Goal: Task Accomplishment & Management: Use online tool/utility

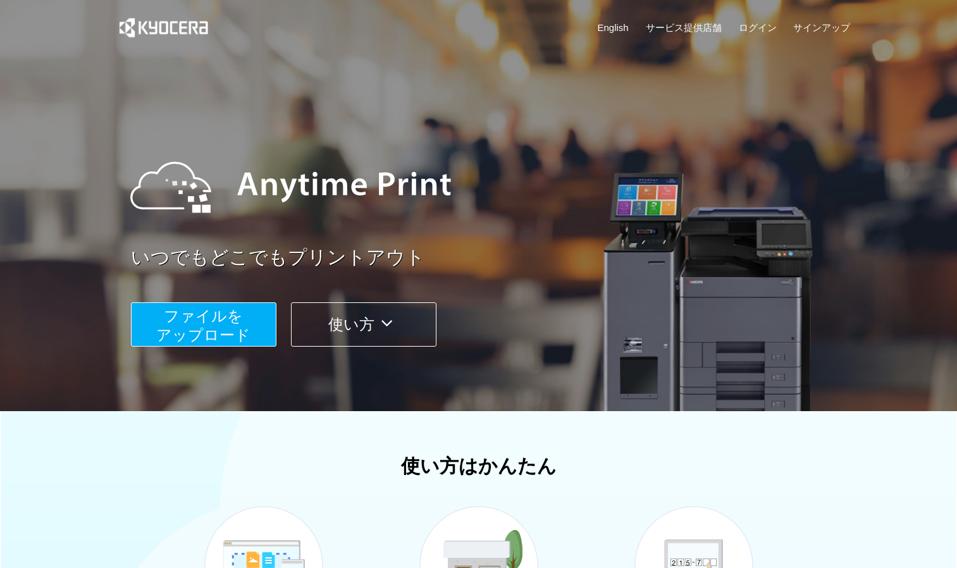
click at [240, 335] on span "ファイルを ​​アップロード" at bounding box center [203, 325] width 94 height 36
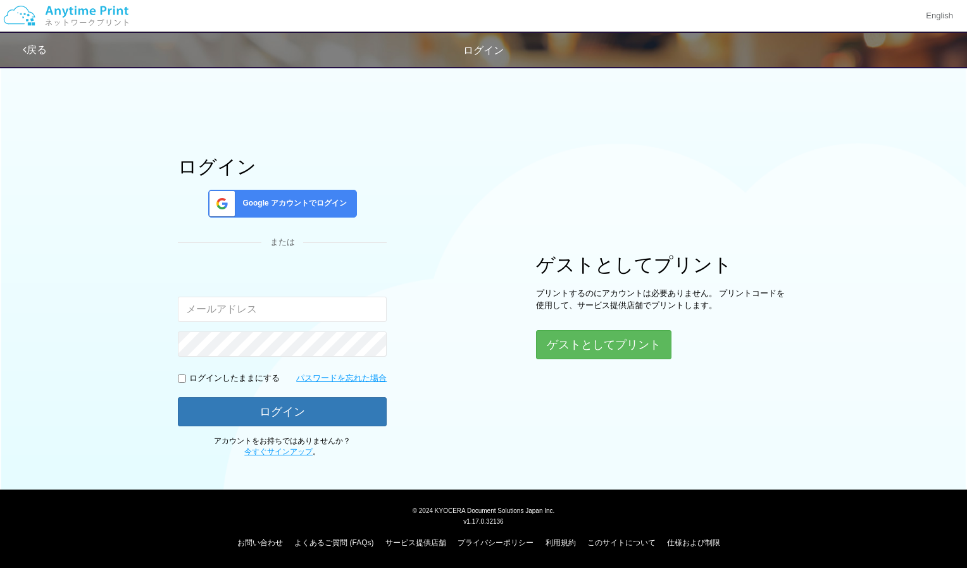
click at [318, 197] on div "Google アカウントでログイン" at bounding box center [282, 204] width 149 height 28
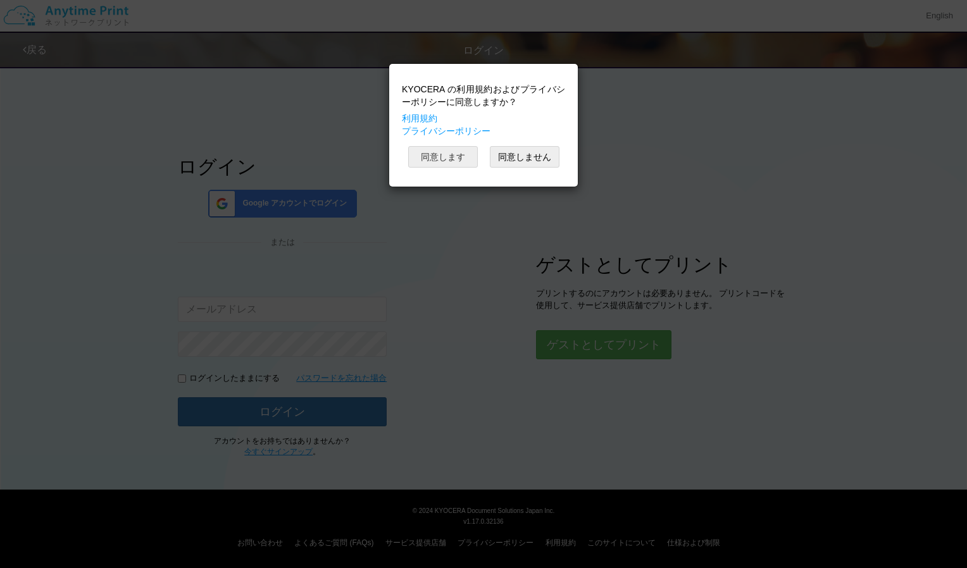
click at [461, 155] on button "同意します" at bounding box center [443, 157] width 70 height 22
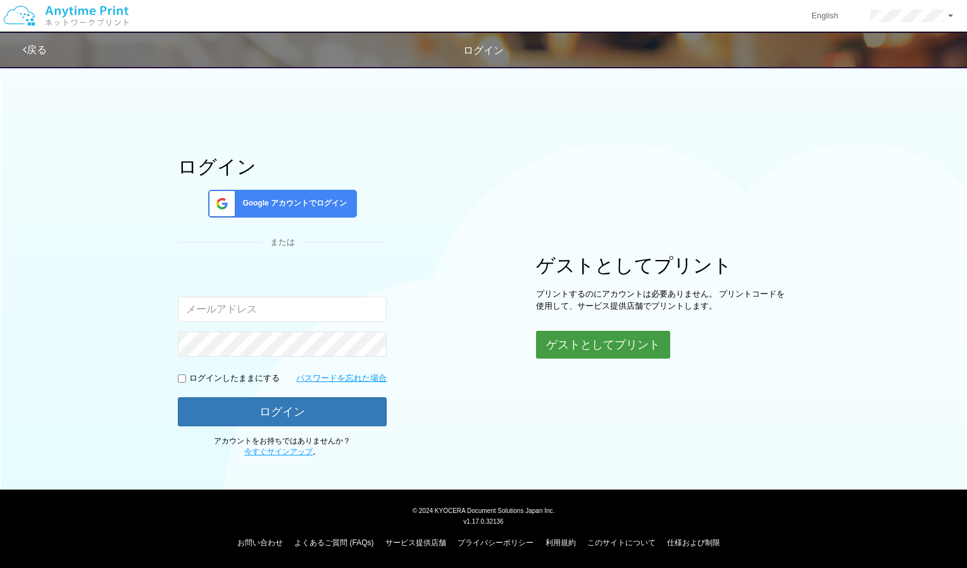
click at [583, 349] on button "ゲストとしてプリント" at bounding box center [603, 345] width 134 height 28
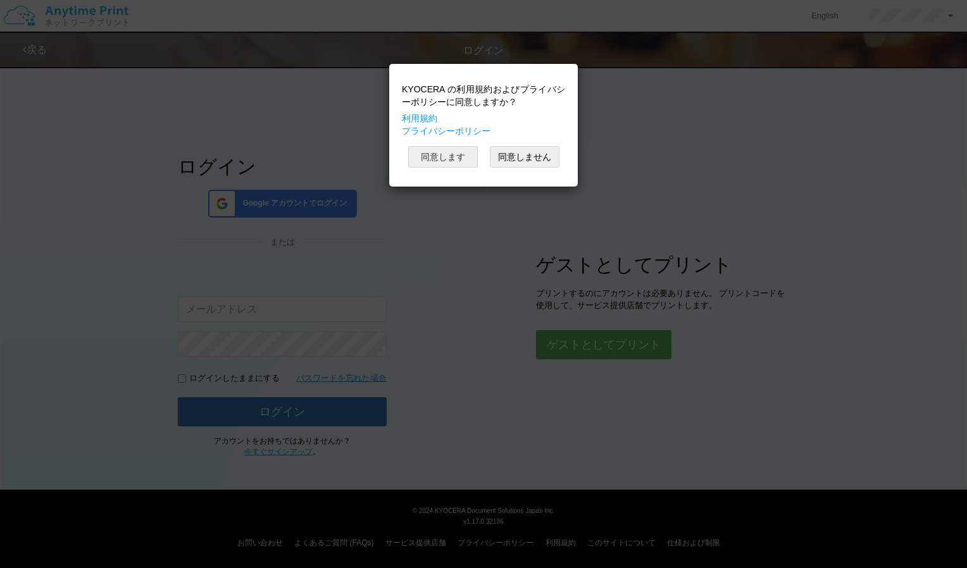
click at [457, 153] on button "同意します" at bounding box center [443, 157] width 70 height 22
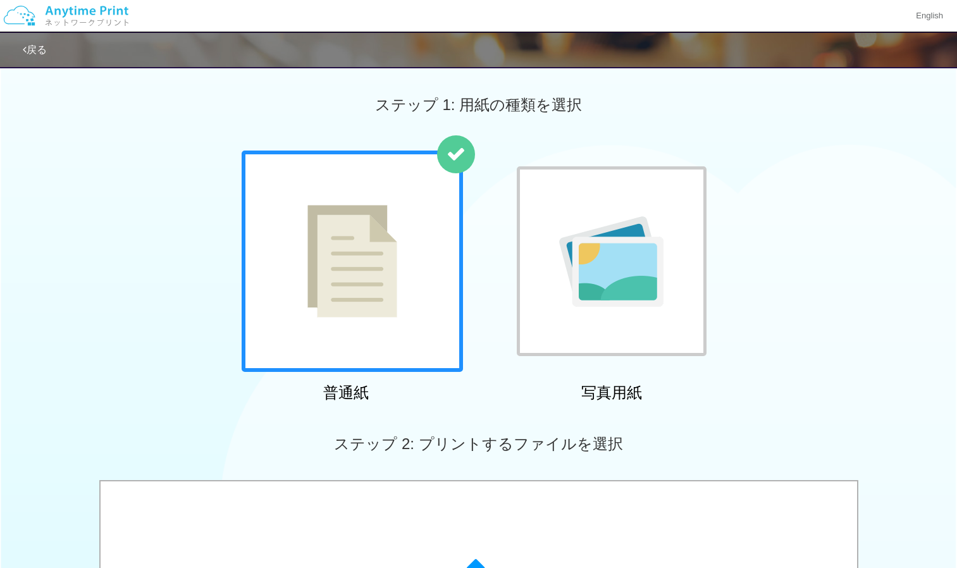
click at [400, 283] on div at bounding box center [352, 261] width 221 height 221
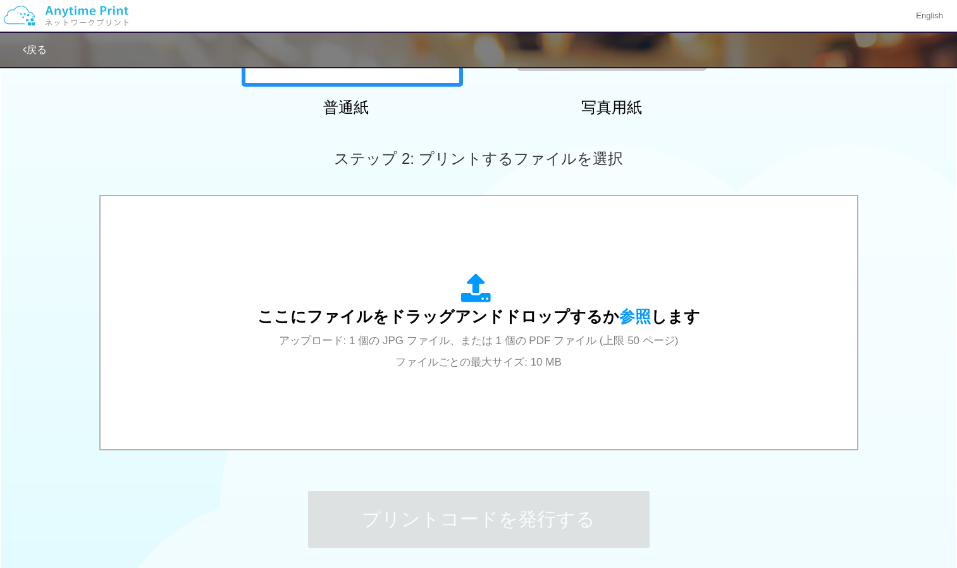
scroll to position [312, 0]
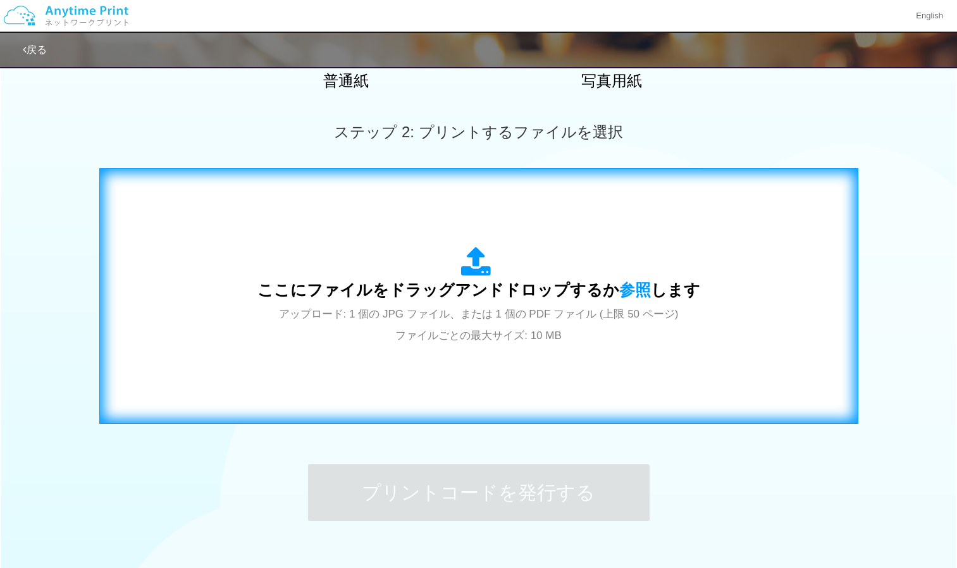
click at [483, 292] on span "ここにファイルをドラッグアンドドロップするか 参照 します" at bounding box center [478, 290] width 443 height 18
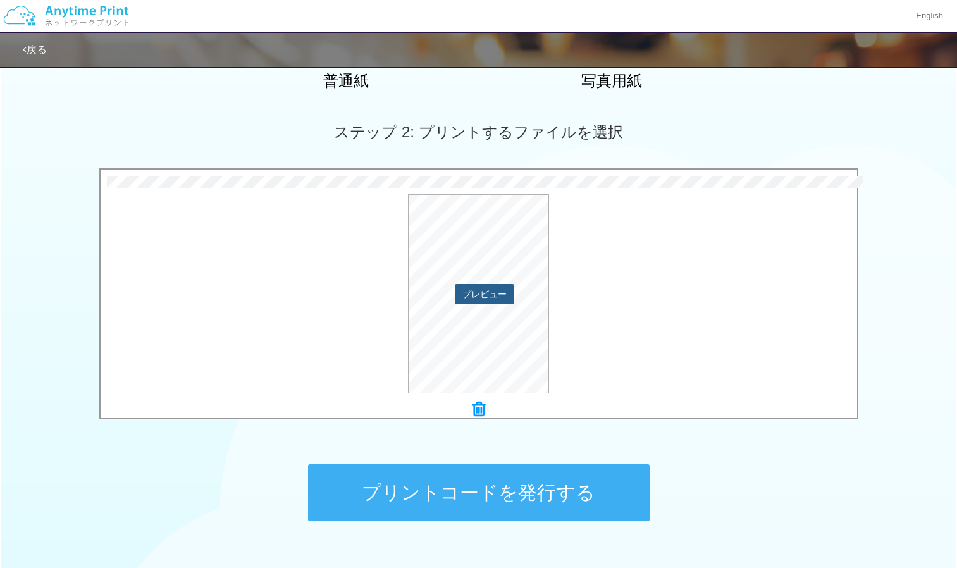
click at [505, 290] on button "プレビュー" at bounding box center [484, 294] width 59 height 20
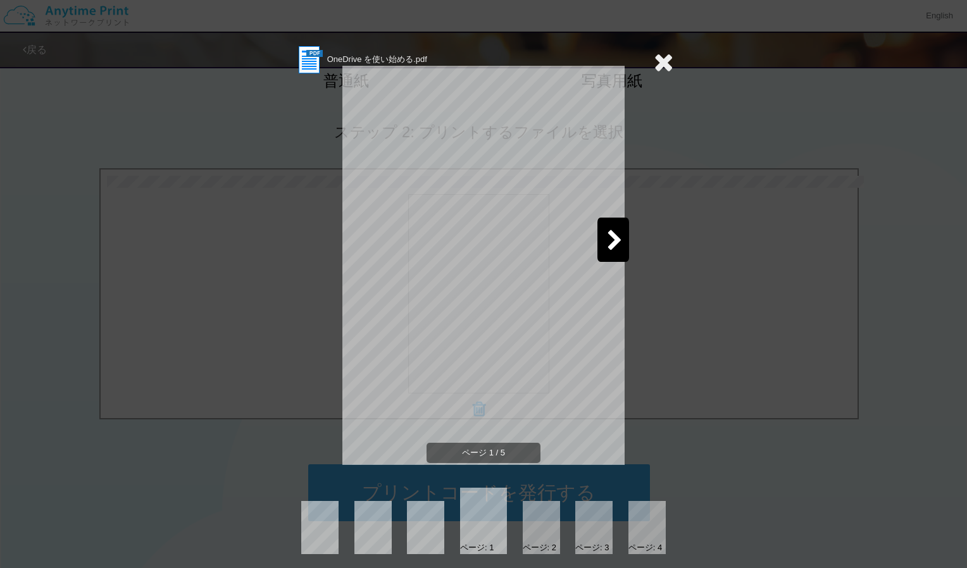
click at [614, 235] on icon at bounding box center [615, 241] width 16 height 22
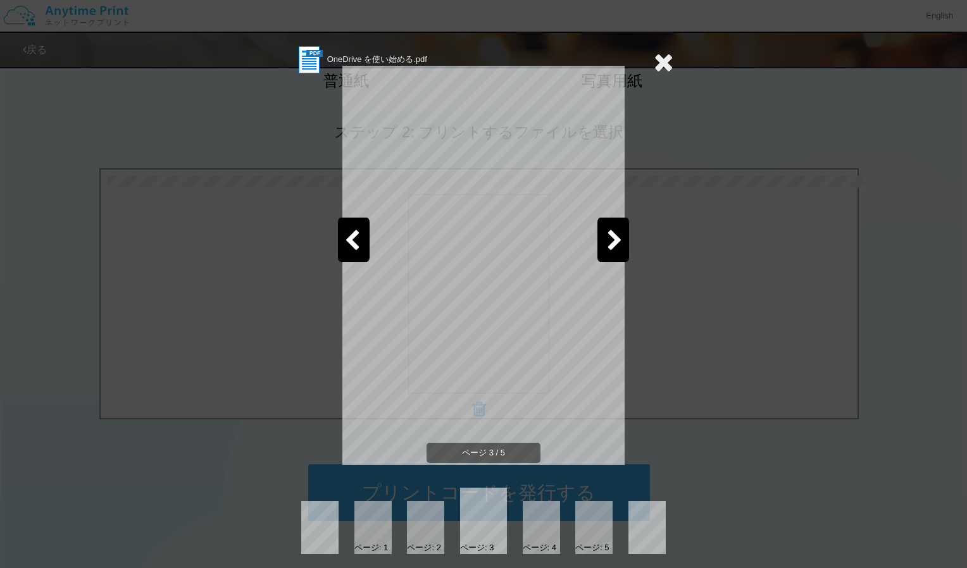
click at [659, 65] on icon at bounding box center [664, 61] width 20 height 25
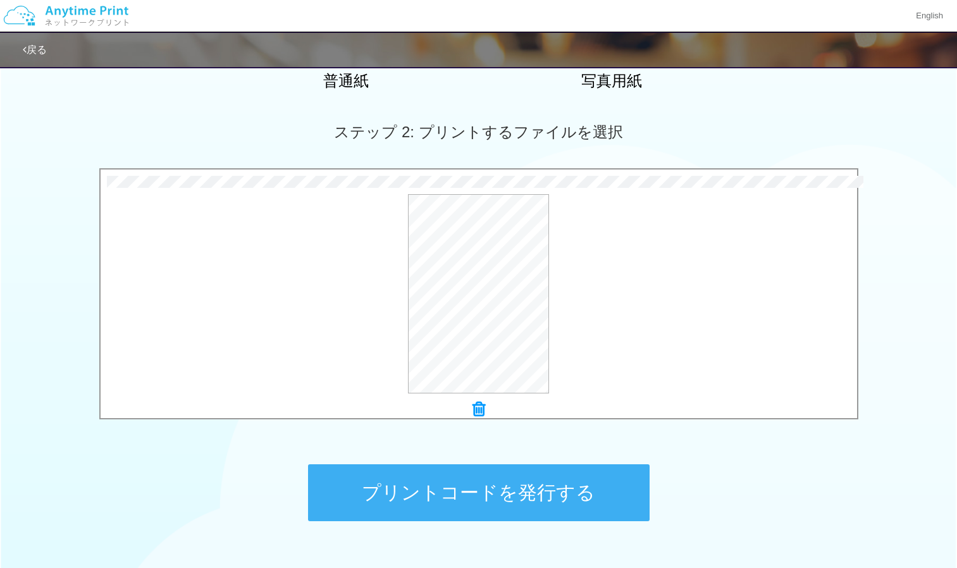
click at [480, 405] on icon at bounding box center [479, 409] width 13 height 16
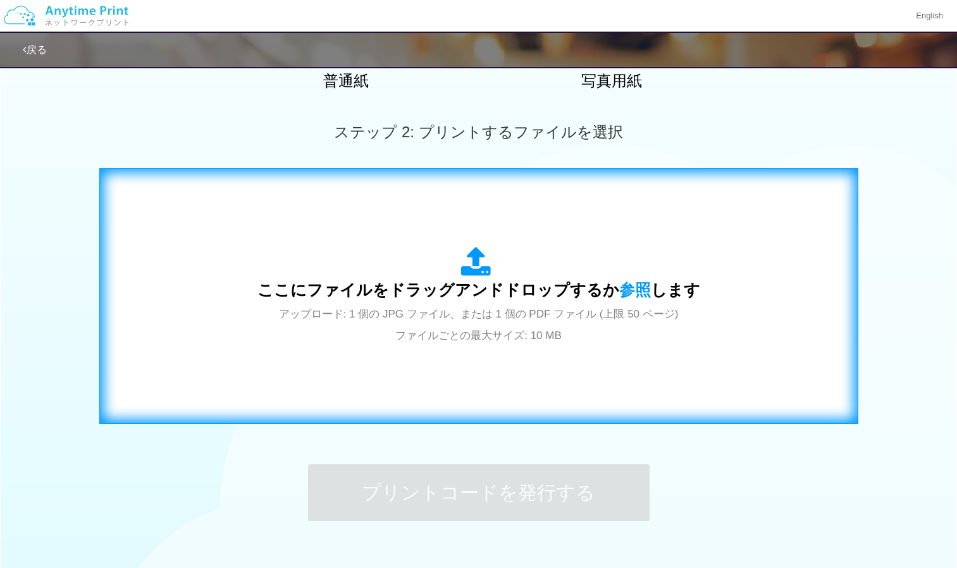
click at [480, 276] on icon at bounding box center [478, 263] width 35 height 32
click at [478, 264] on icon at bounding box center [478, 263] width 35 height 32
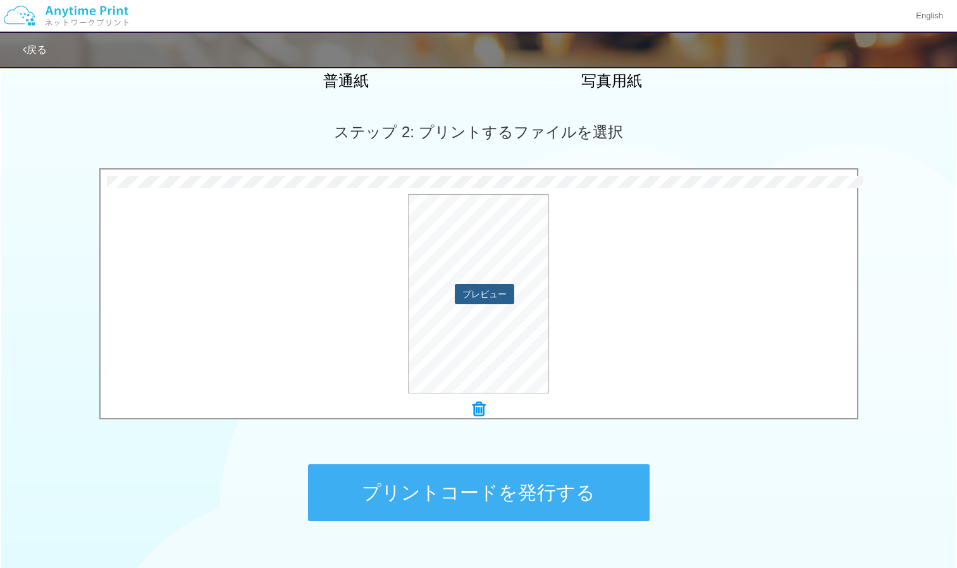
click at [510, 289] on button "プレビュー" at bounding box center [484, 294] width 59 height 20
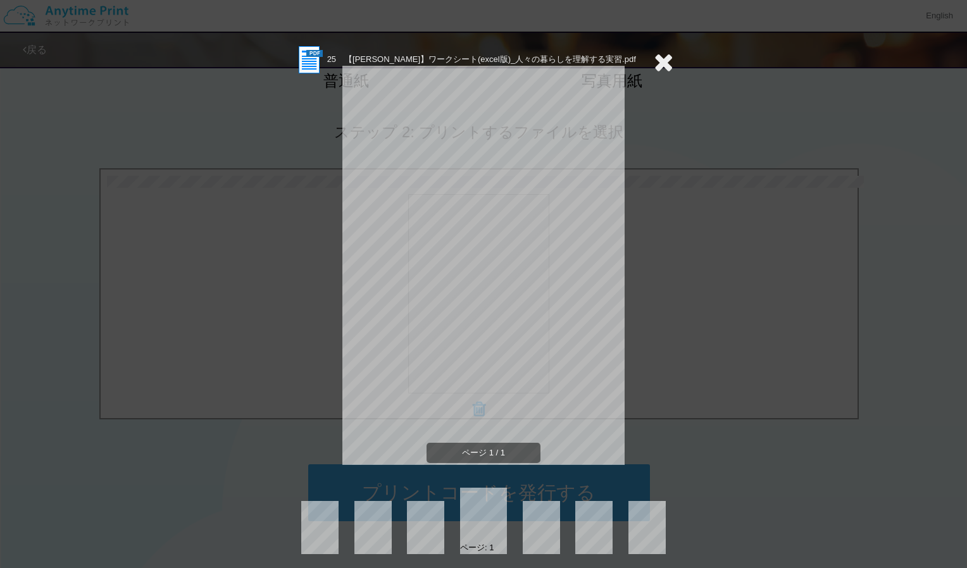
click at [660, 202] on div "25　【[PERSON_NAME]】ワークシート(excel版)_人々の暮らしを理解する実習.pdf ページ 1 / 1 ページ: 1" at bounding box center [484, 299] width 380 height 510
click at [657, 63] on icon at bounding box center [664, 61] width 20 height 25
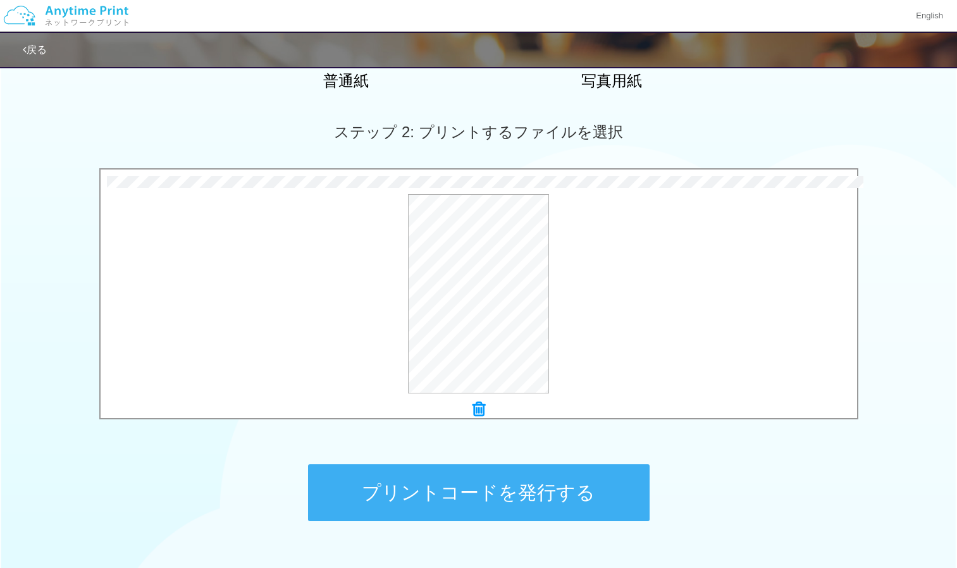
click at [550, 502] on button "プリントコードを発行する" at bounding box center [479, 492] width 342 height 57
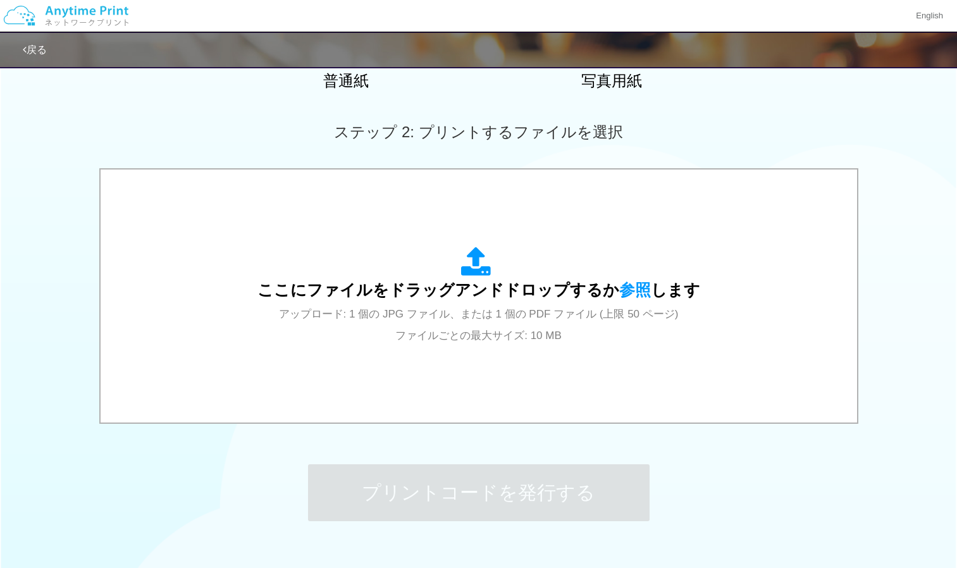
scroll to position [0, 0]
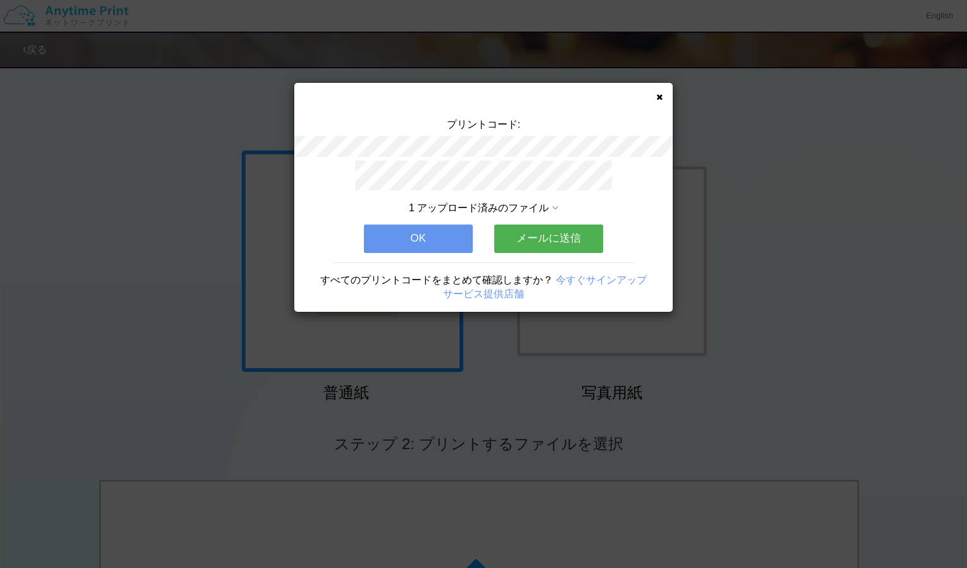
click at [496, 209] on span "1 アップロード済みのファイル" at bounding box center [479, 207] width 140 height 11
click at [555, 203] on icon at bounding box center [555, 208] width 6 height 10
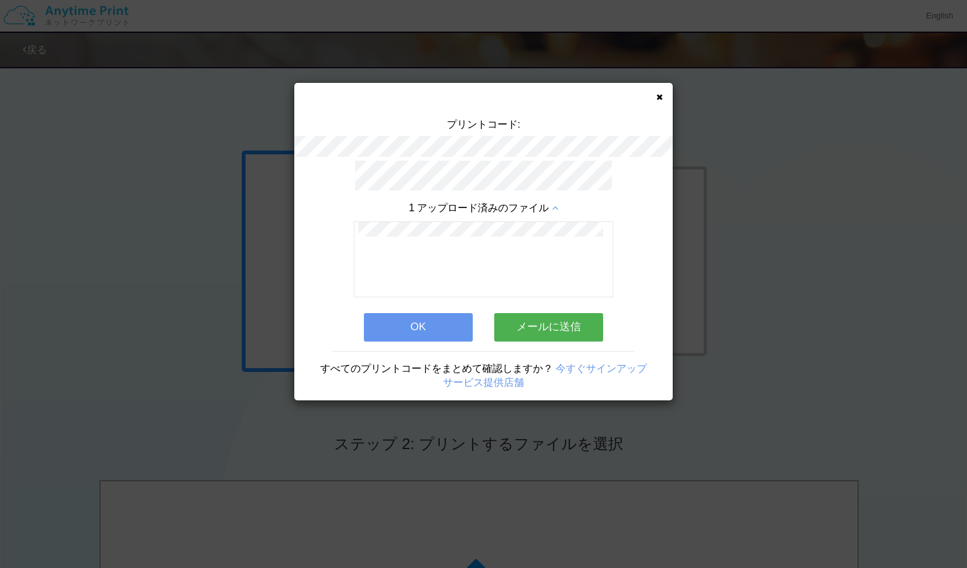
click at [447, 320] on button "OK" at bounding box center [418, 327] width 109 height 28
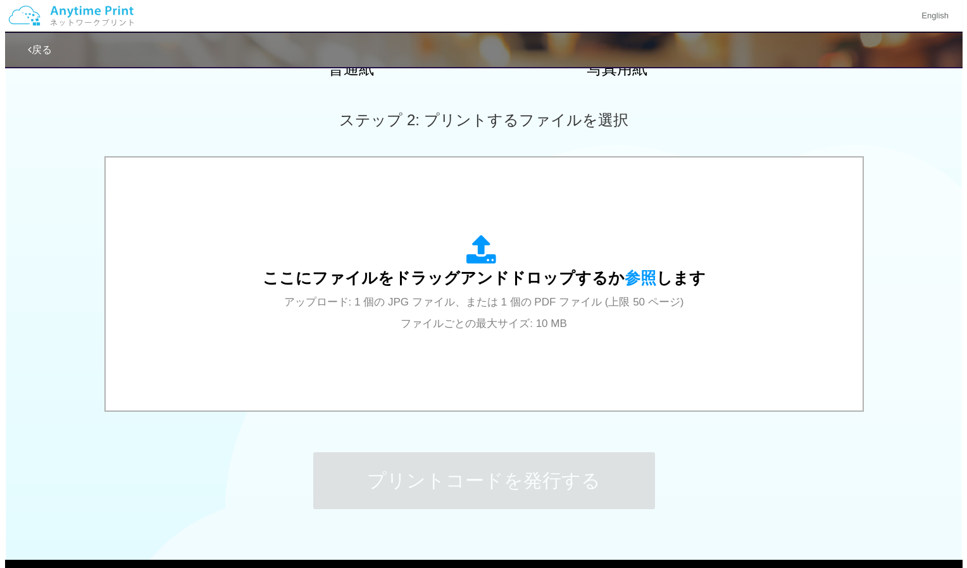
scroll to position [325, 0]
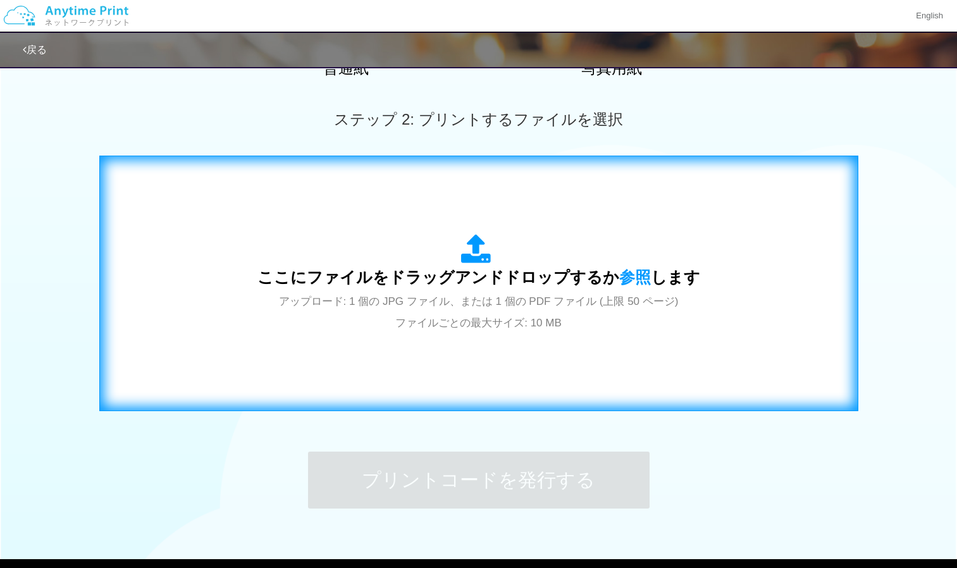
click at [485, 281] on span "ここにファイルをドラッグアンドドロップするか 参照 します" at bounding box center [478, 277] width 443 height 18
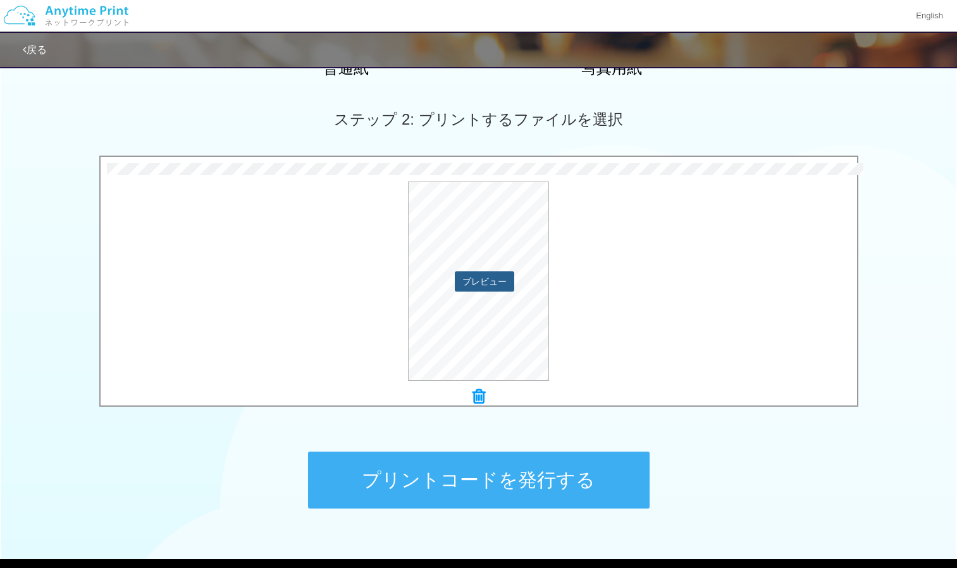
click at [487, 280] on button "プレビュー" at bounding box center [484, 281] width 59 height 20
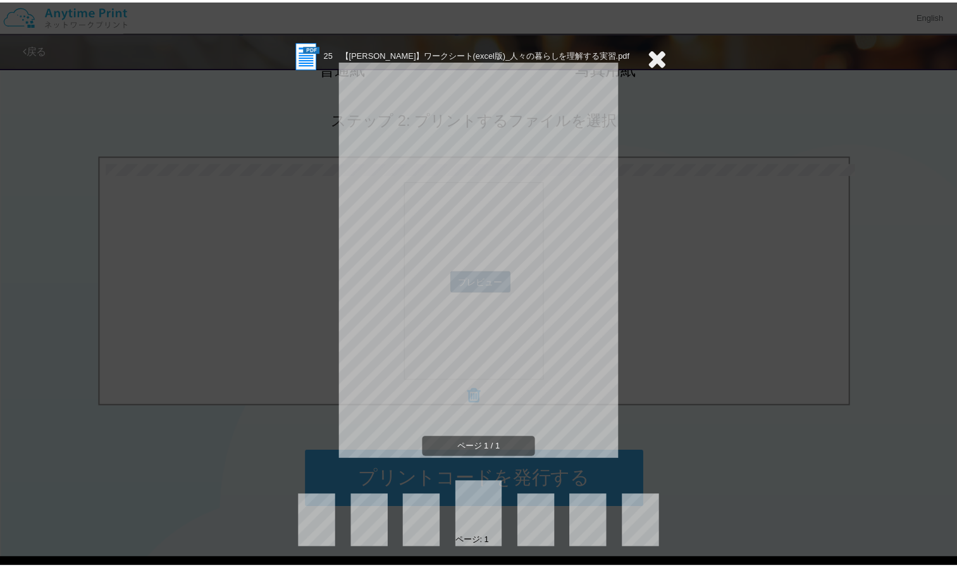
scroll to position [0, 0]
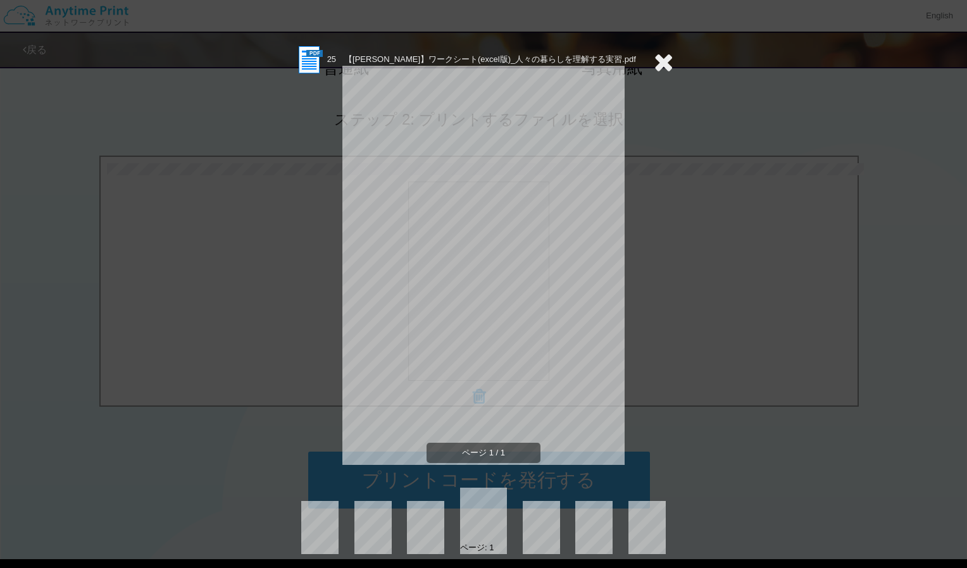
click at [656, 56] on icon at bounding box center [664, 61] width 20 height 25
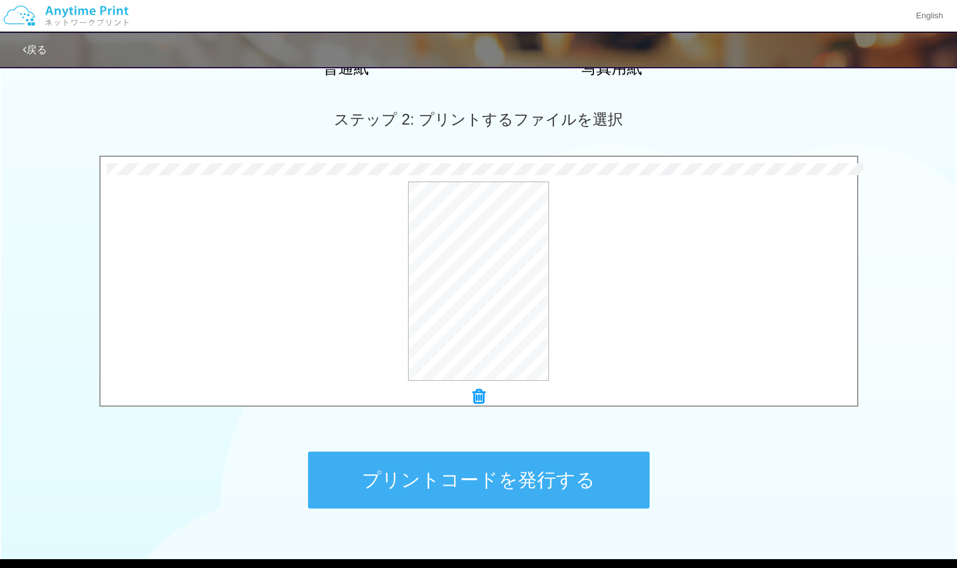
click at [480, 394] on icon at bounding box center [479, 396] width 13 height 16
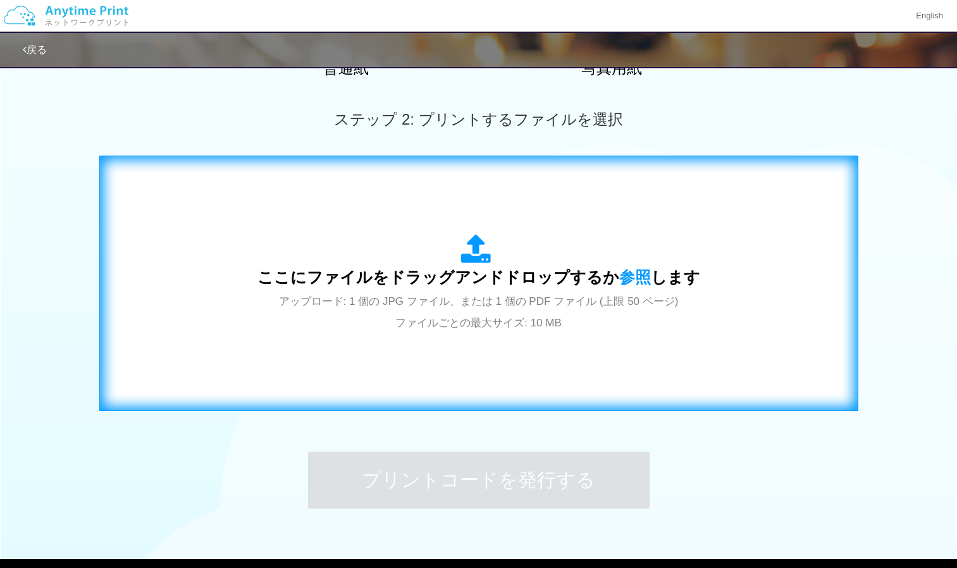
click at [454, 257] on div "ここにファイルをドラッグアンドドロップするか 参照 します アップロード: 1 個の JPG ファイル、または 1 個の PDF ファイル (上限 50 ペー…" at bounding box center [478, 283] width 443 height 99
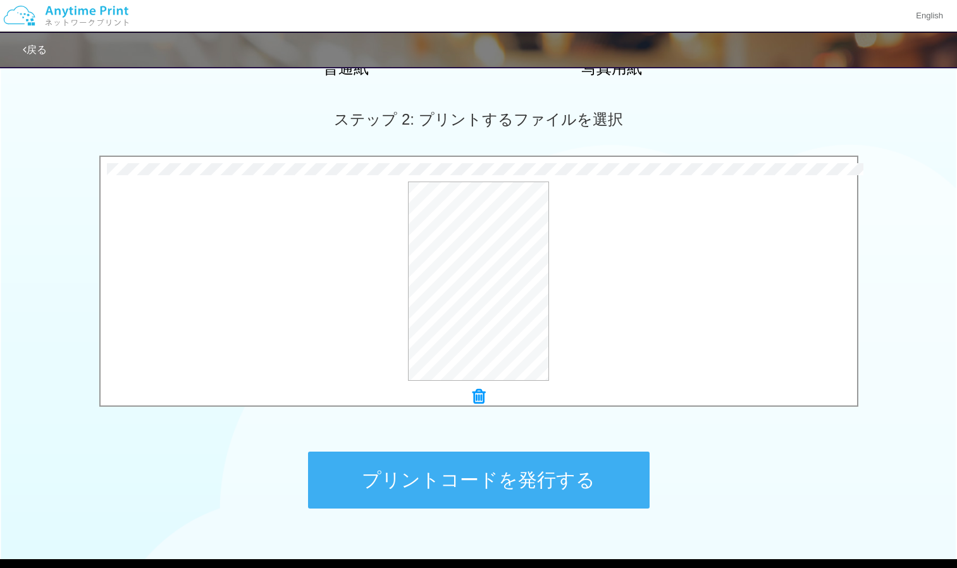
click at [476, 399] on icon at bounding box center [479, 396] width 13 height 16
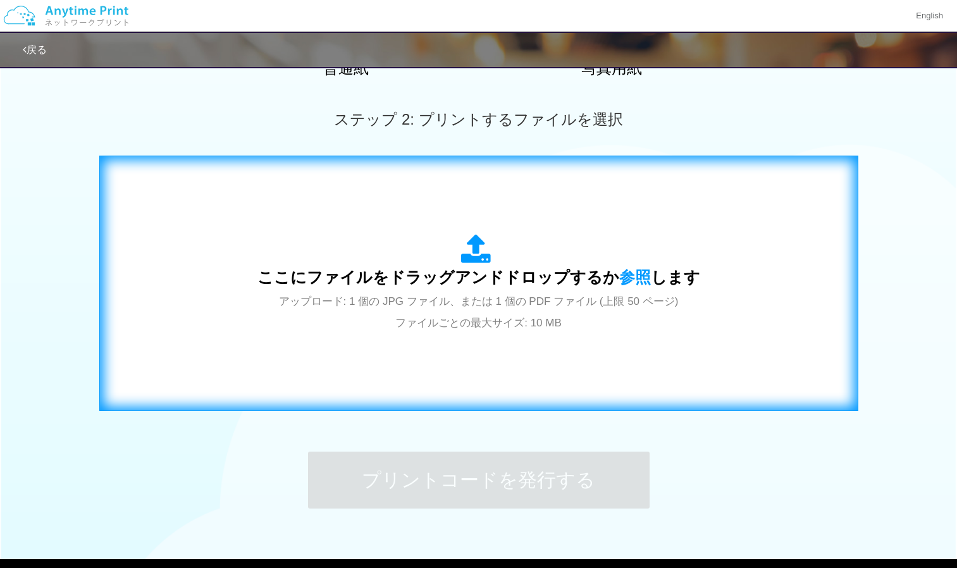
click at [468, 299] on span "アップロード: 1 個の JPG ファイル、または 1 個の PDF ファイル (上限 50 ページ) ファイルごとの最大サイズ: 10 MB" at bounding box center [479, 312] width 400 height 34
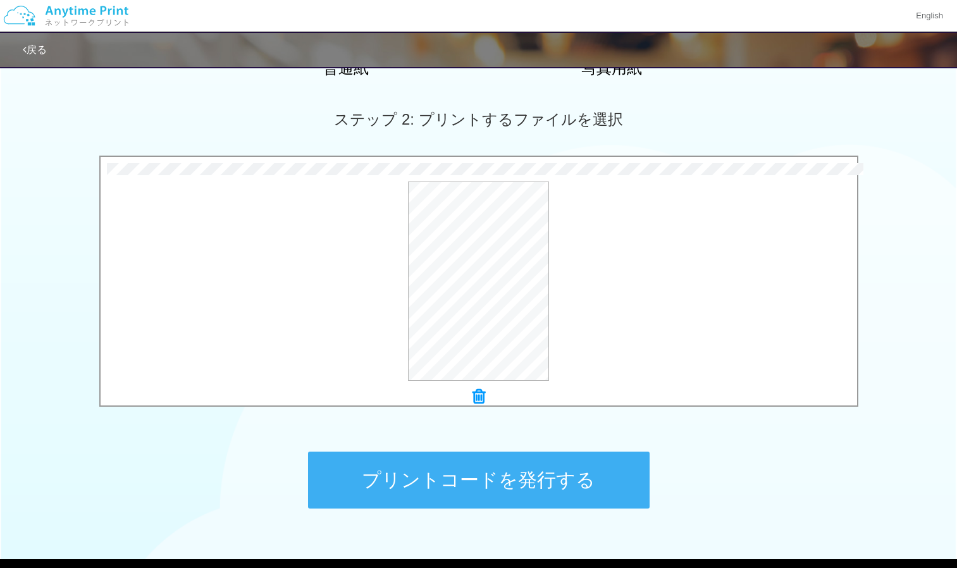
click at [462, 483] on button "プリントコードを発行する" at bounding box center [479, 480] width 342 height 57
